Goal: Task Accomplishment & Management: Use online tool/utility

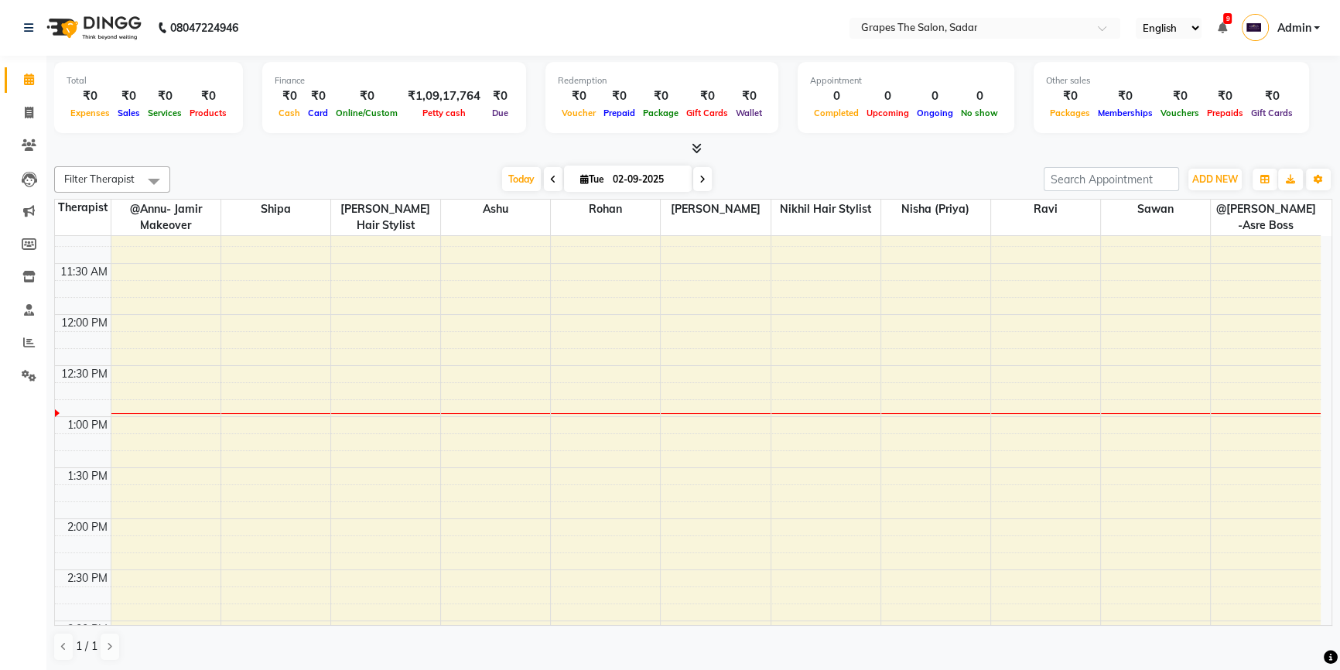
scroll to position [351, 0]
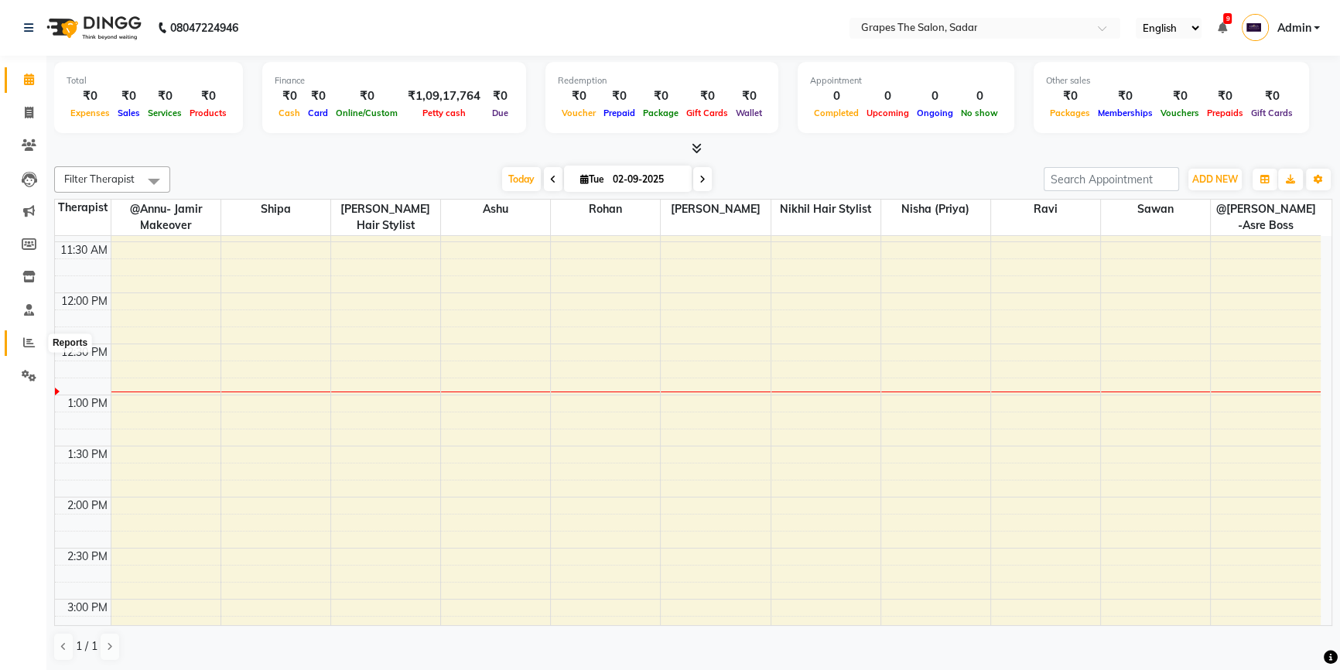
click at [24, 347] on icon at bounding box center [29, 343] width 12 height 12
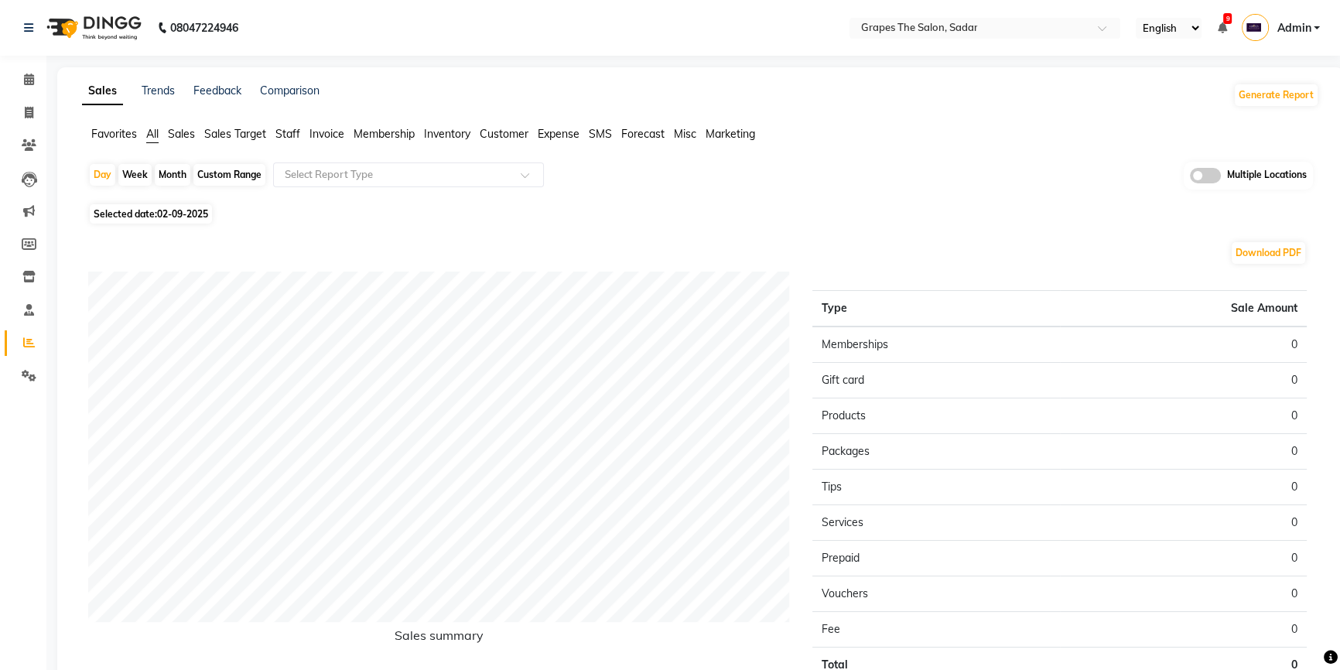
drag, startPoint x: 176, startPoint y: 180, endPoint x: 221, endPoint y: 221, distance: 60.2
click at [177, 180] on div "Month" at bounding box center [173, 175] width 36 height 22
select select "9"
select select "2025"
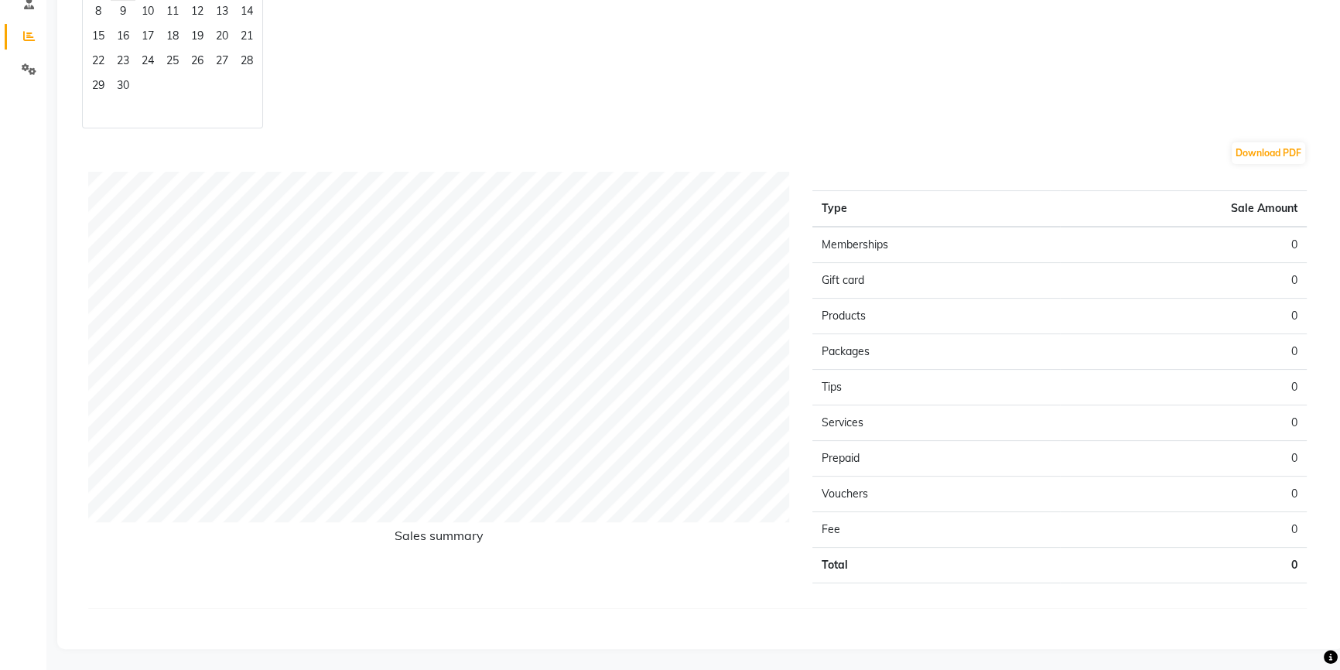
scroll to position [95, 0]
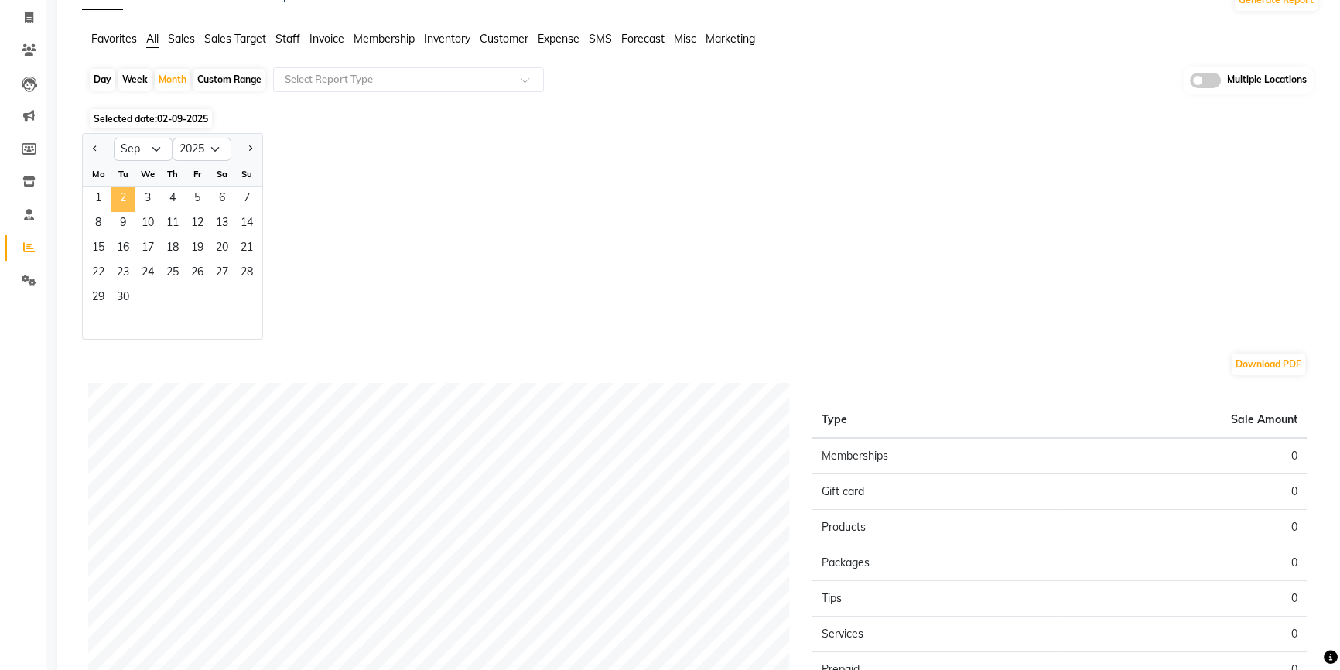
click at [132, 193] on span "2" at bounding box center [123, 199] width 25 height 25
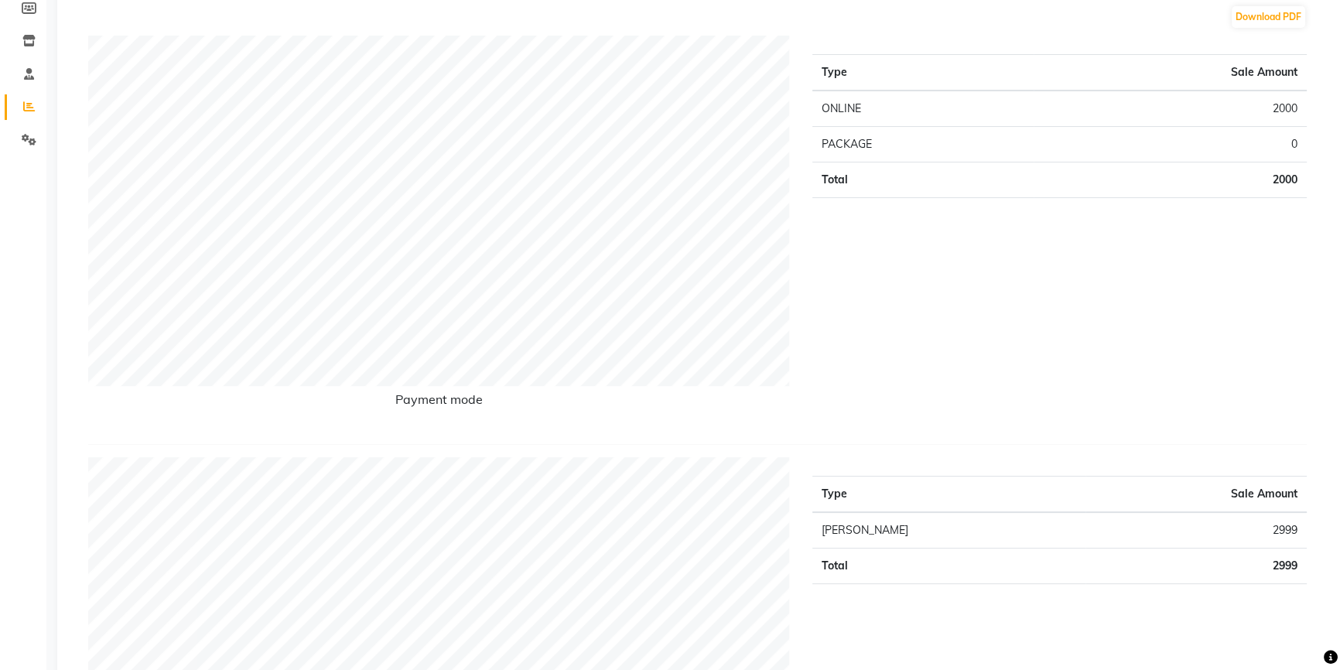
scroll to position [0, 0]
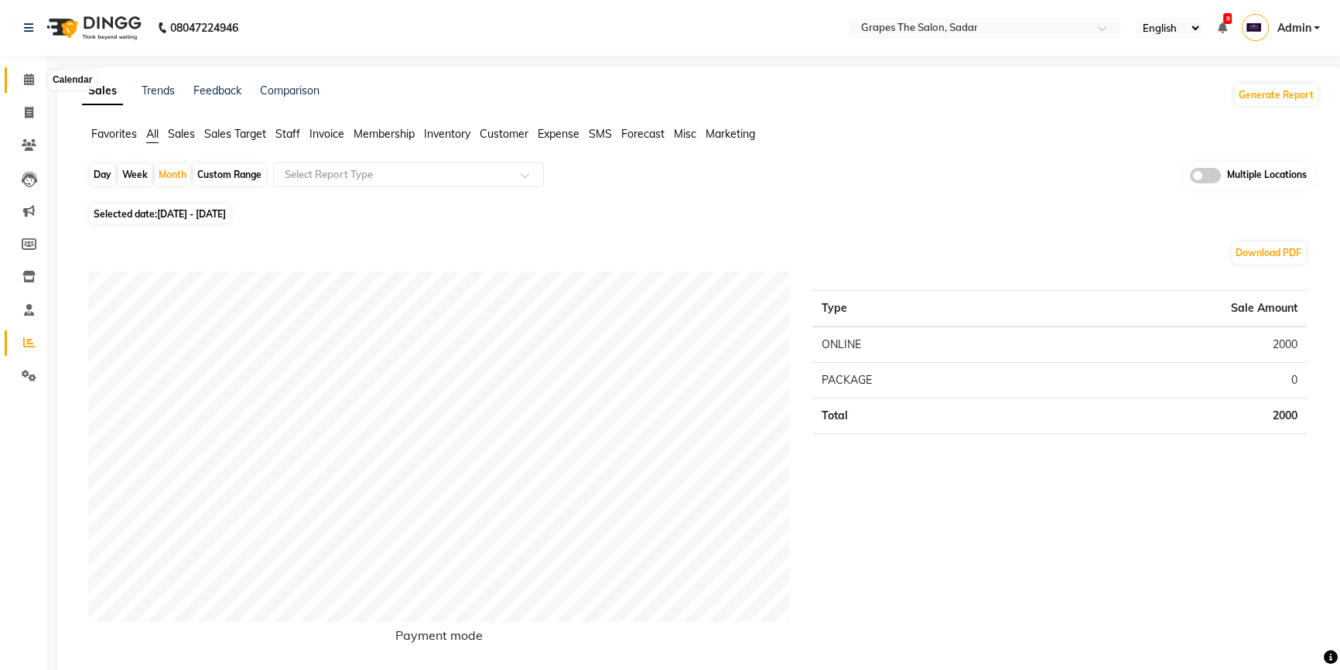
click at [21, 74] on span at bounding box center [28, 80] width 27 height 18
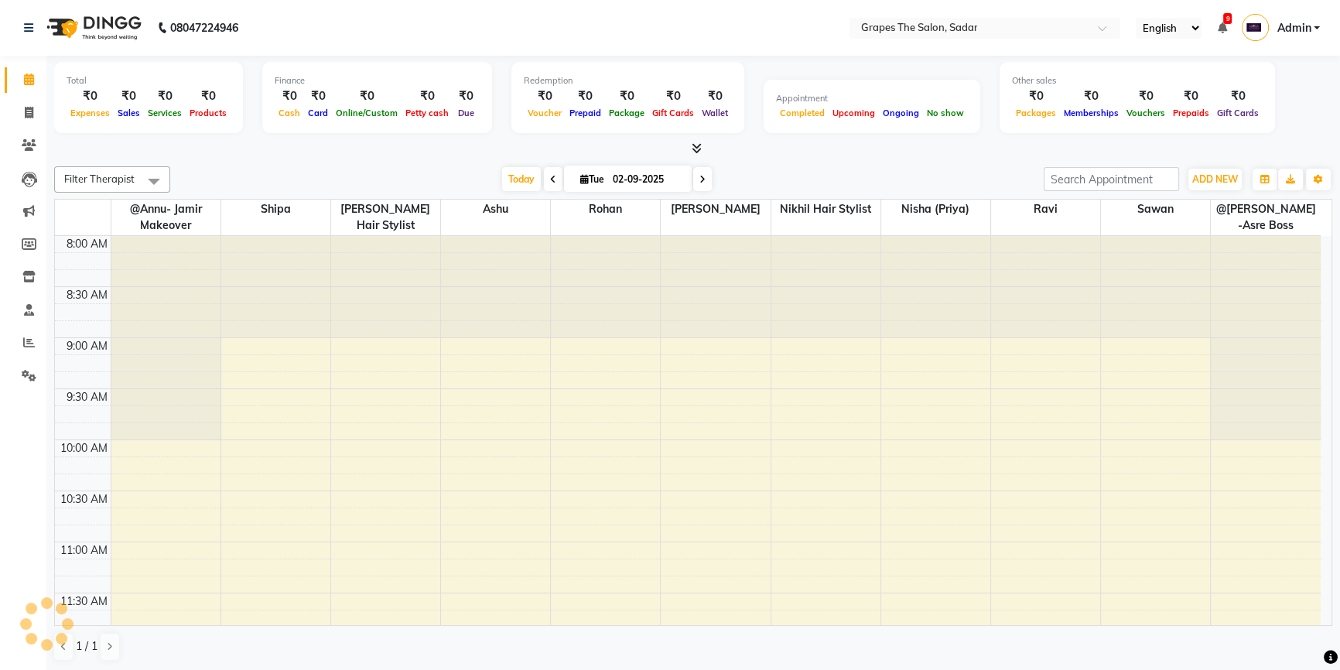
click at [26, 74] on icon at bounding box center [29, 80] width 10 height 12
